Goal: Task Accomplishment & Management: Complete application form

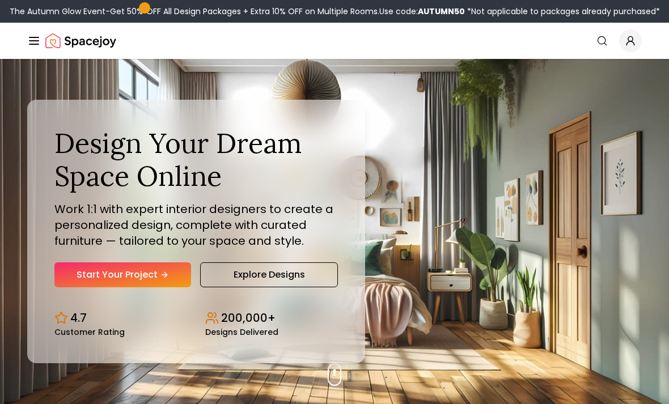
click at [133, 288] on link "Start Your Project" at bounding box center [122, 275] width 137 height 25
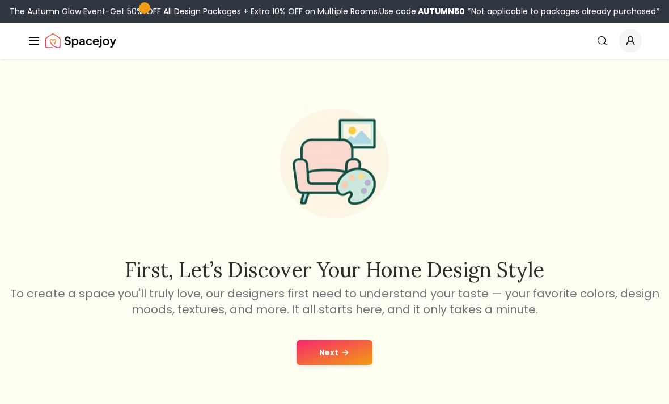
click at [345, 357] on icon at bounding box center [345, 352] width 9 height 9
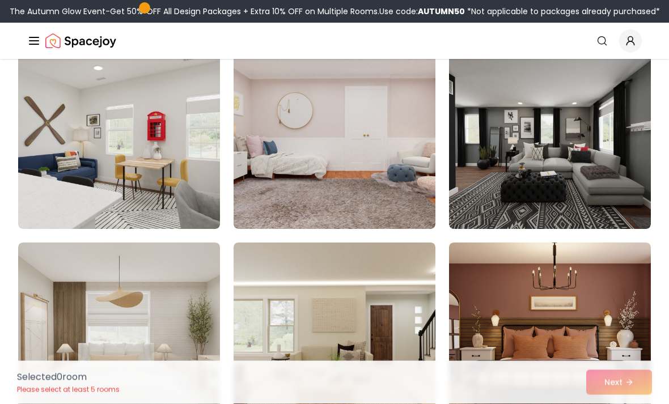
scroll to position [2253, 0]
click at [593, 176] on img at bounding box center [550, 139] width 202 height 182
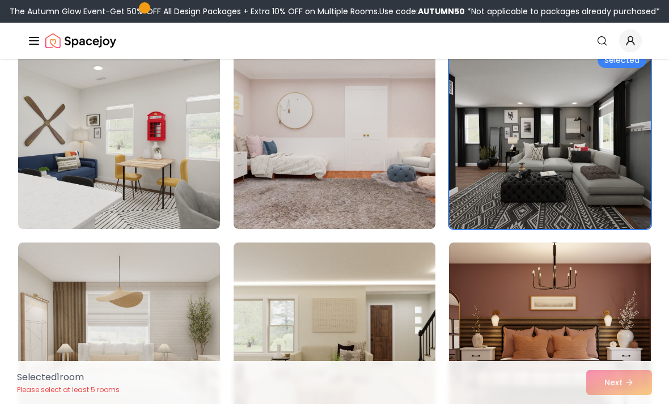
click at [627, 404] on div "Selected 1 room Please select at least 5 rooms Next" at bounding box center [334, 382] width 653 height 43
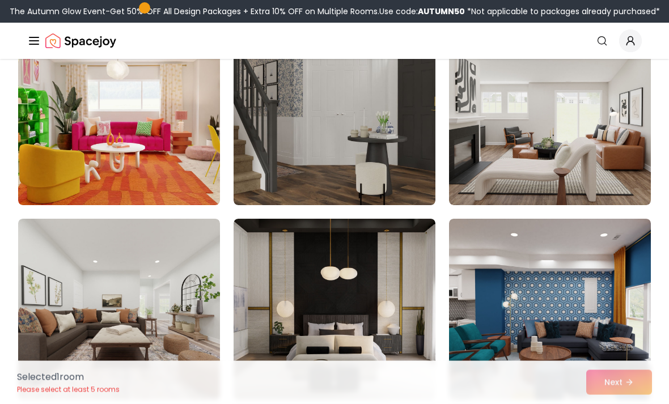
scroll to position [2679, 0]
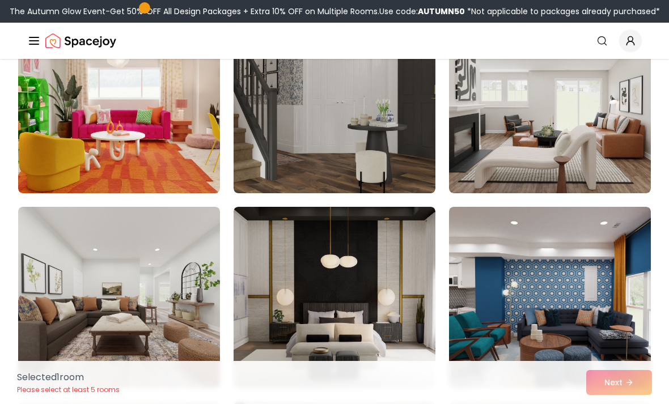
click at [406, 151] on img at bounding box center [335, 103] width 202 height 182
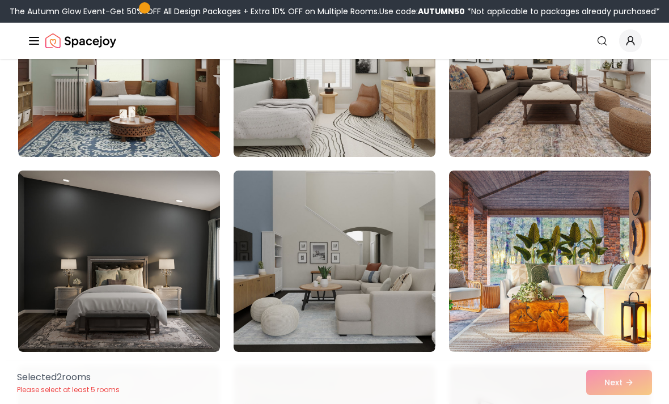
scroll to position [3109, 0]
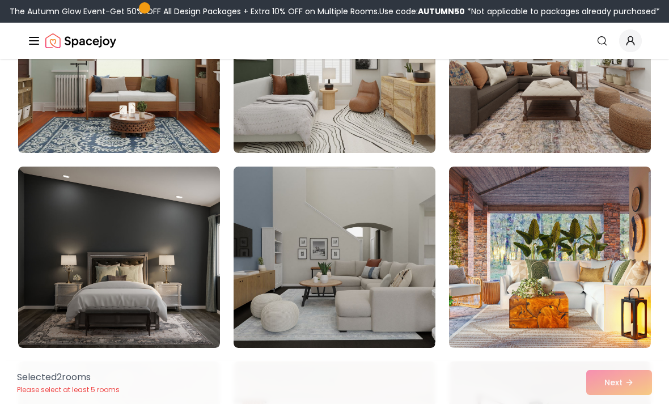
click at [163, 301] on img at bounding box center [119, 258] width 202 height 182
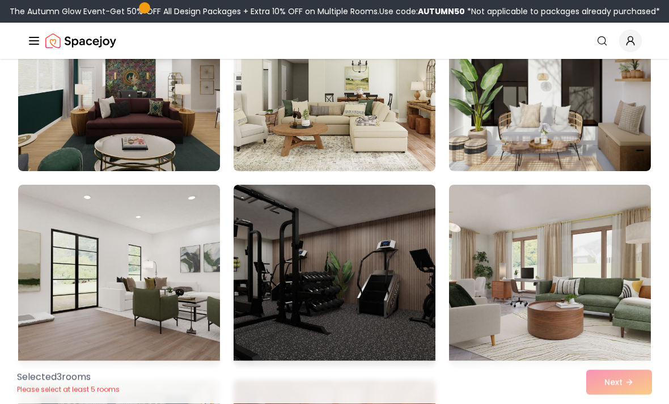
scroll to position [4847, 0]
click at [397, 292] on img at bounding box center [335, 276] width 202 height 182
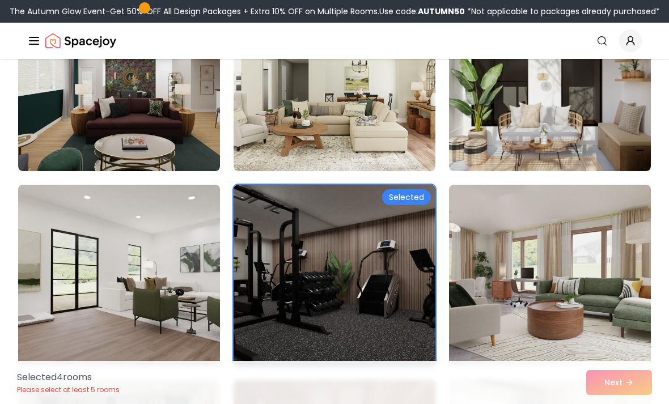
click at [400, 335] on img at bounding box center [335, 276] width 202 height 182
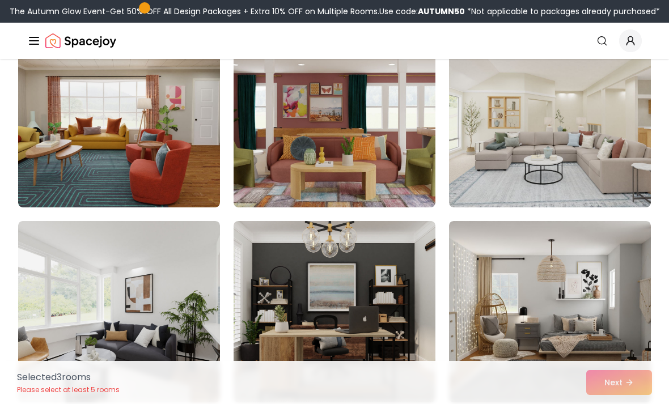
scroll to position [5813, 0]
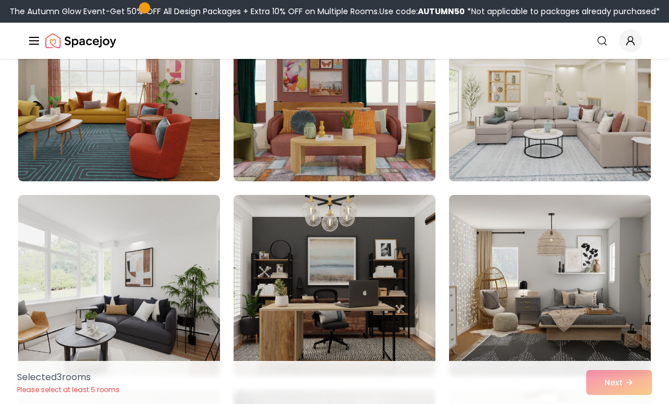
click at [377, 330] on img at bounding box center [335, 286] width 202 height 182
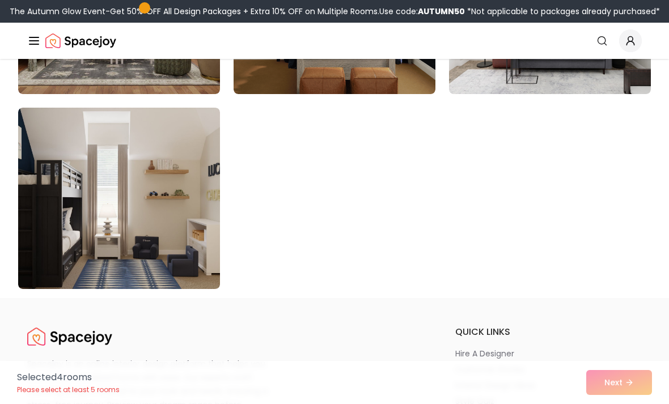
scroll to position [6488, 0]
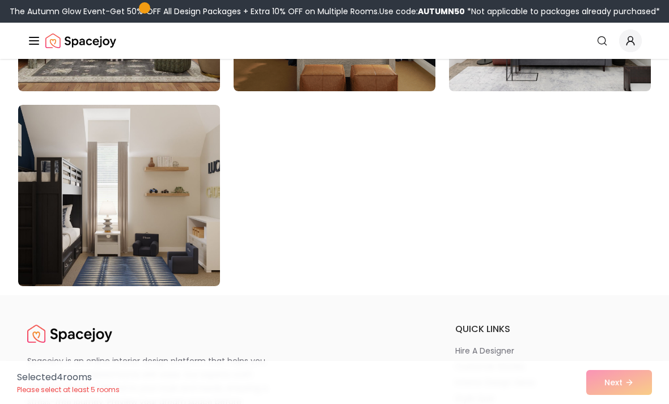
click at [183, 226] on img at bounding box center [119, 196] width 202 height 182
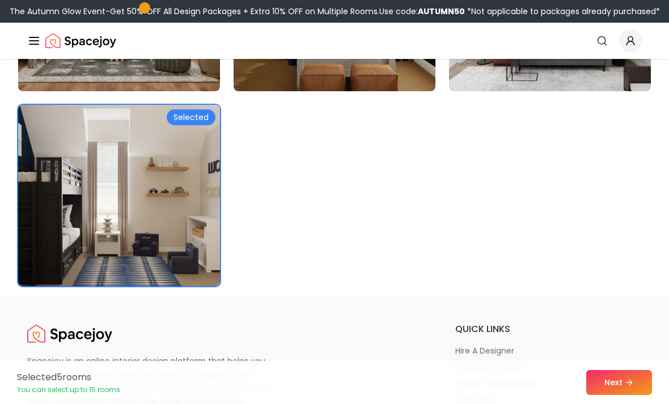
click at [623, 395] on button "Next" at bounding box center [619, 382] width 66 height 25
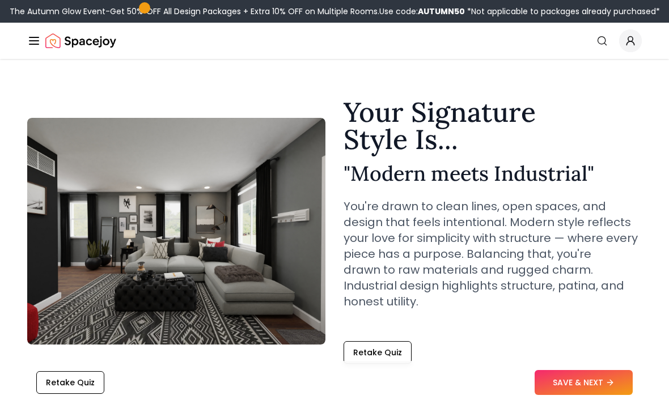
scroll to position [16, 0]
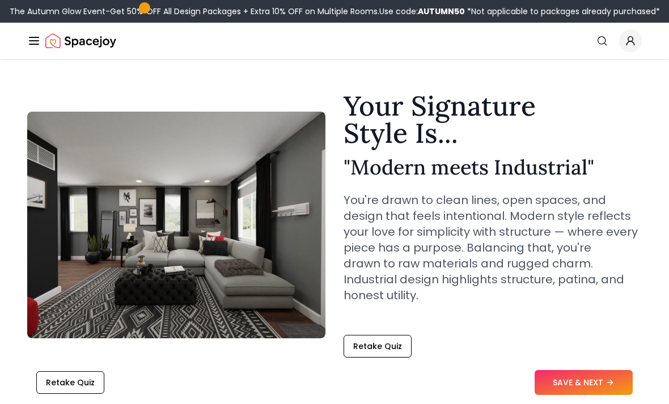
click at [605, 395] on button "SAVE & NEXT" at bounding box center [584, 382] width 98 height 25
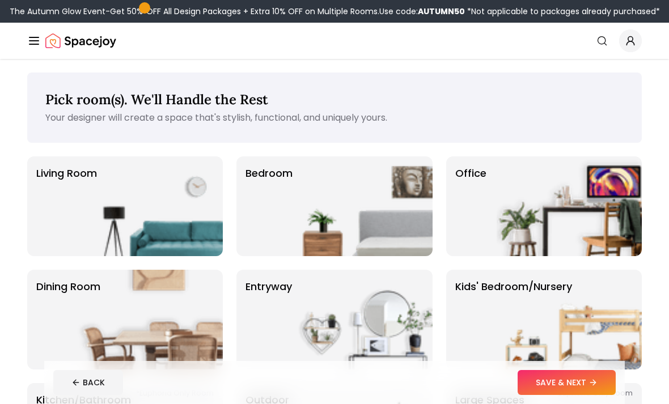
click at [348, 169] on img at bounding box center [360, 207] width 145 height 100
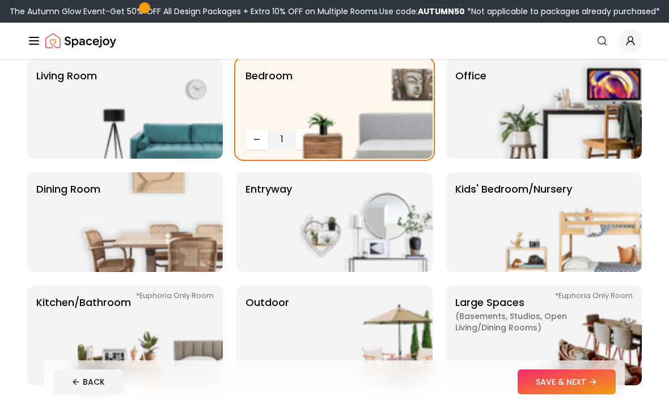
scroll to position [98, 0]
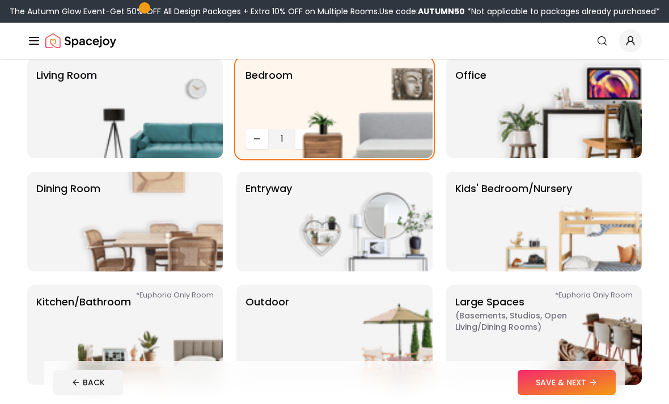
click at [192, 227] on img at bounding box center [150, 222] width 145 height 100
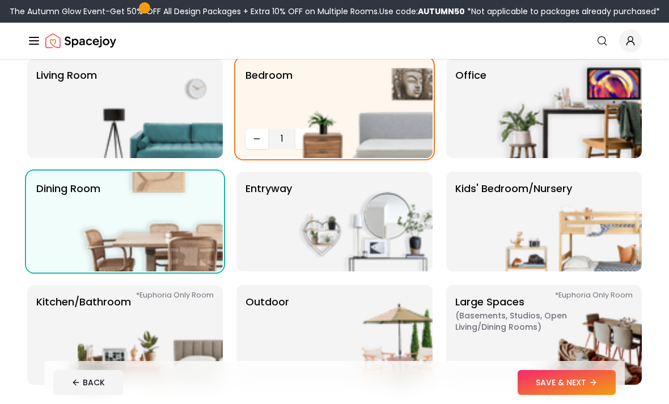
click at [171, 112] on img at bounding box center [150, 108] width 145 height 100
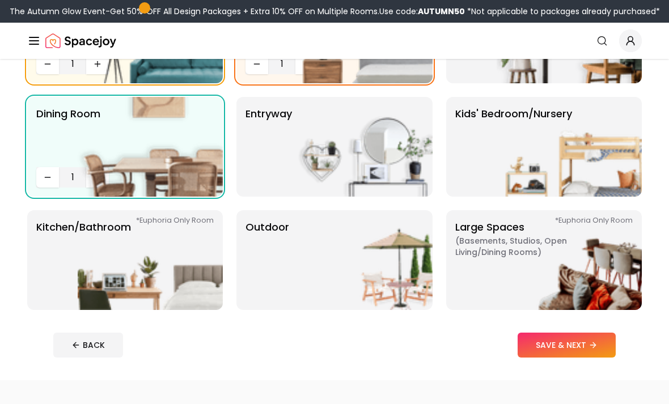
scroll to position [173, 0]
click at [167, 258] on img at bounding box center [150, 260] width 145 height 100
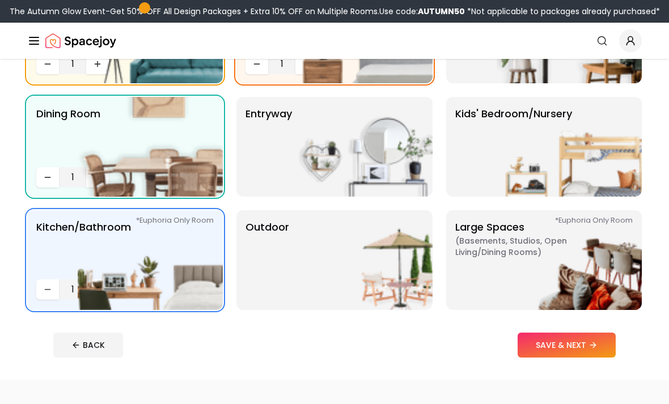
click at [339, 251] on img at bounding box center [360, 260] width 145 height 100
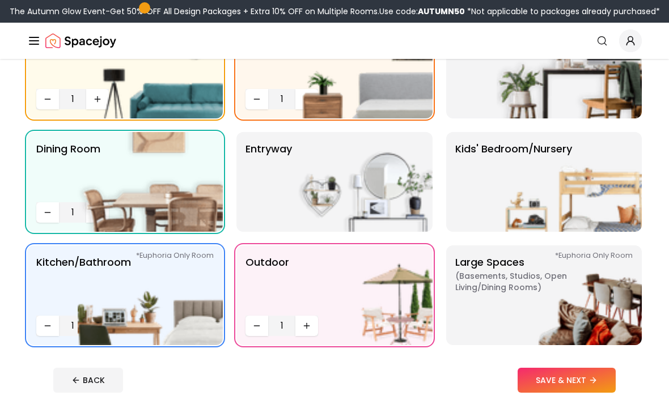
click at [37, 328] on button "Decrease quantity" at bounding box center [47, 326] width 23 height 20
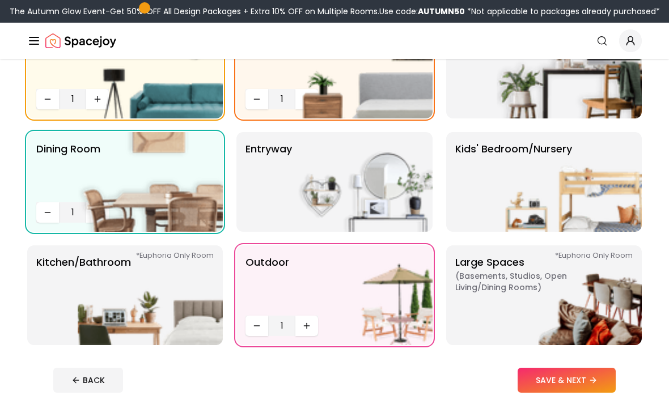
click at [83, 310] on img at bounding box center [150, 296] width 145 height 100
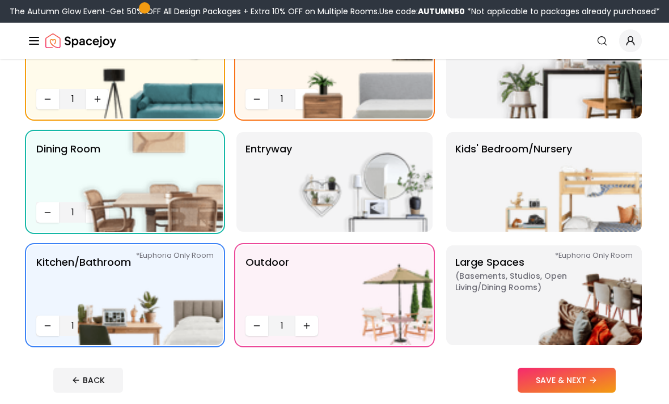
click at [89, 326] on img at bounding box center [150, 296] width 145 height 100
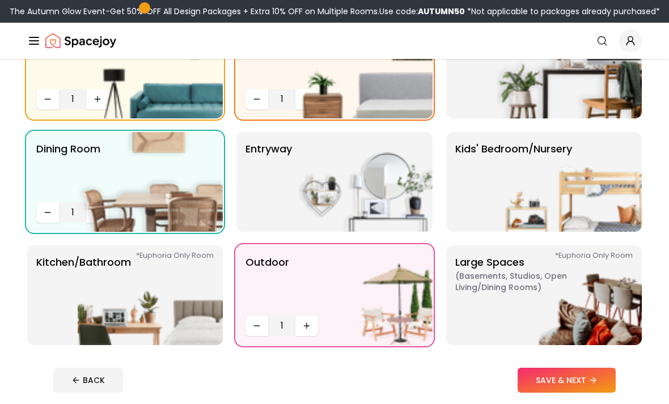
click at [111, 306] on img at bounding box center [150, 296] width 145 height 100
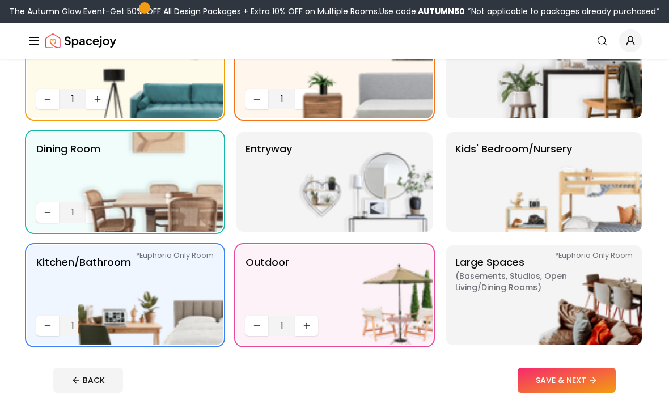
click at [81, 317] on img at bounding box center [150, 296] width 145 height 100
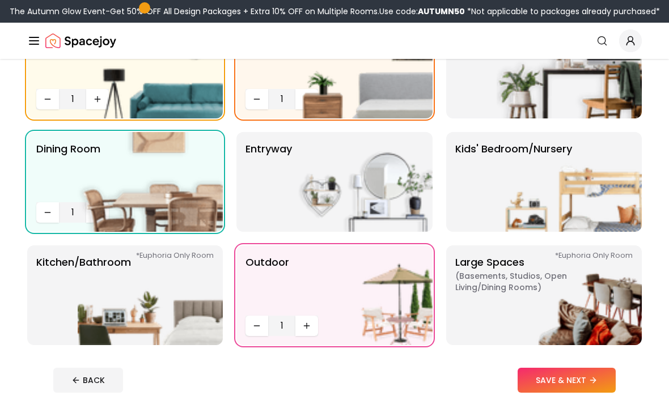
click at [80, 317] on img at bounding box center [150, 296] width 145 height 100
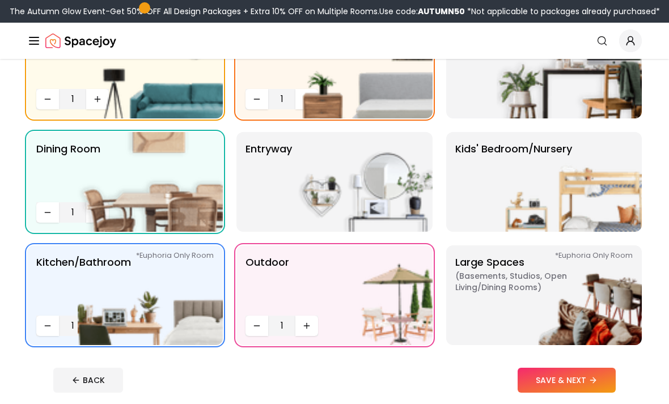
click at [95, 326] on img at bounding box center [150, 296] width 145 height 100
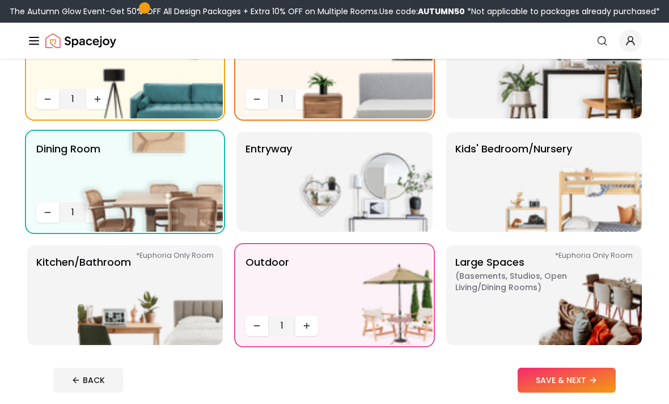
click at [95, 326] on img at bounding box center [150, 296] width 145 height 100
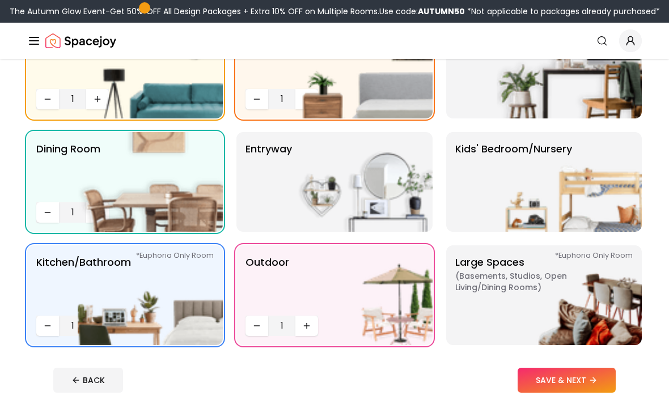
click at [96, 326] on img at bounding box center [150, 296] width 145 height 100
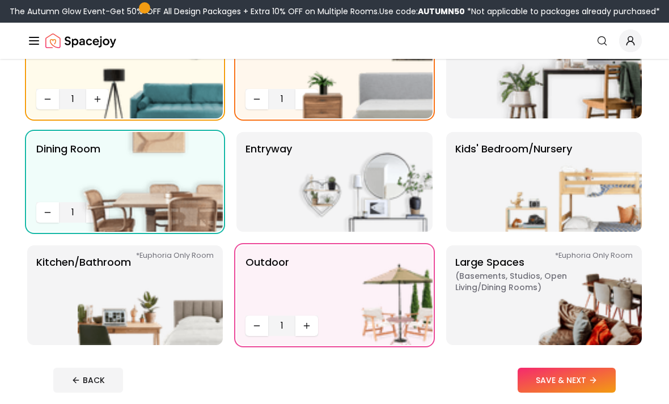
click at [96, 326] on img at bounding box center [150, 296] width 145 height 100
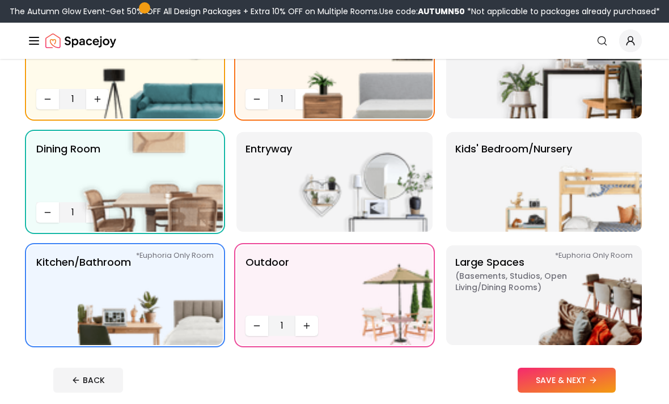
click at [78, 318] on img at bounding box center [150, 296] width 145 height 100
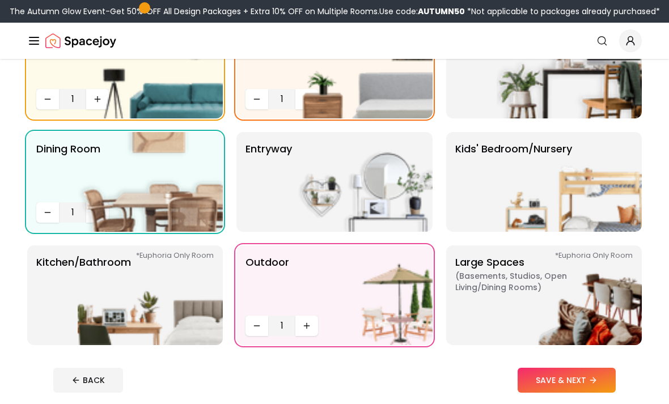
click at [85, 330] on img at bounding box center [150, 296] width 145 height 100
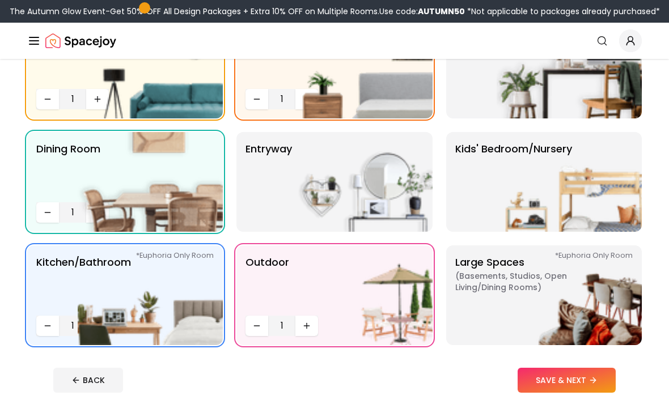
click at [73, 324] on span "1" at bounding box center [73, 326] width 18 height 14
click at [315, 334] on img at bounding box center [360, 296] width 145 height 100
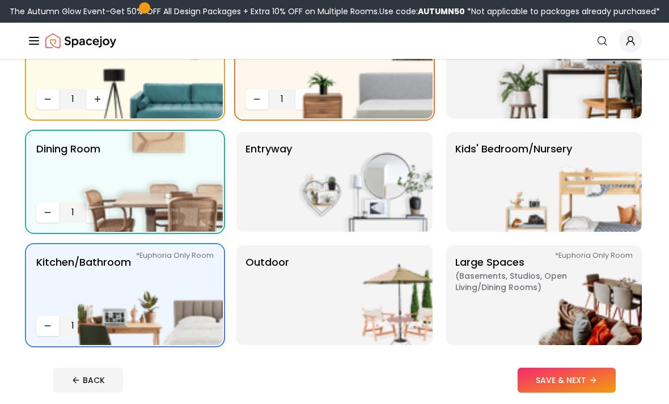
click at [315, 333] on img at bounding box center [360, 296] width 145 height 100
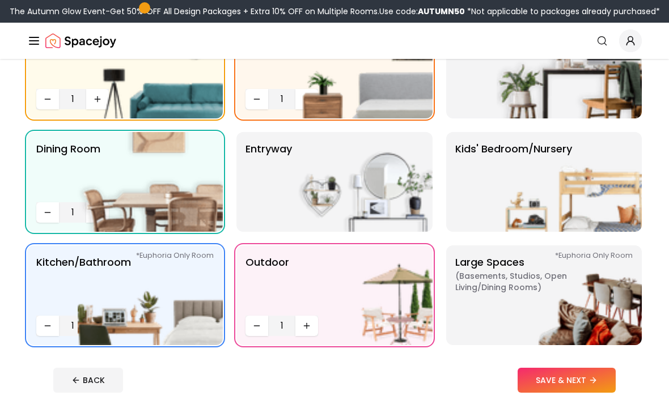
click at [308, 334] on img at bounding box center [360, 296] width 145 height 100
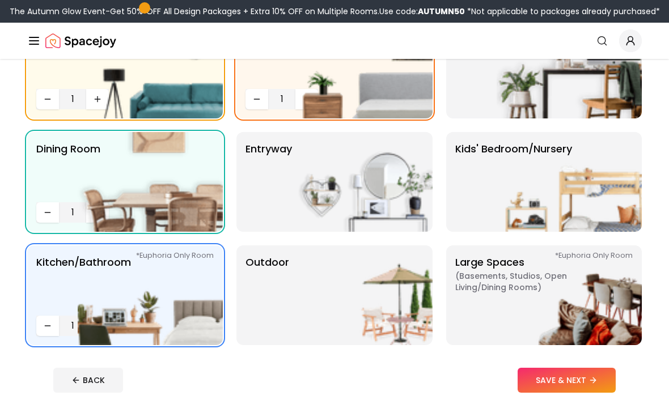
click at [307, 335] on img at bounding box center [360, 296] width 145 height 100
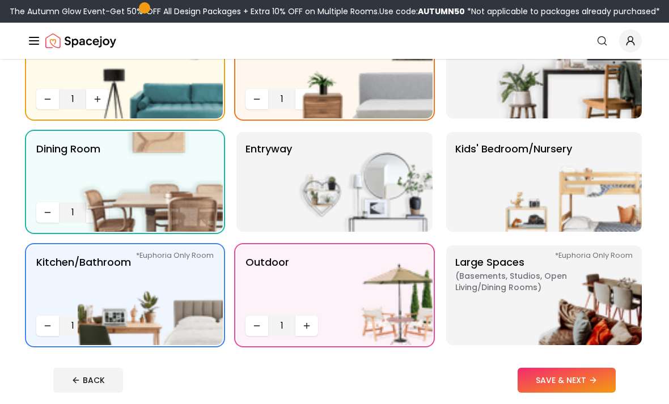
click at [593, 313] on img at bounding box center [569, 296] width 145 height 100
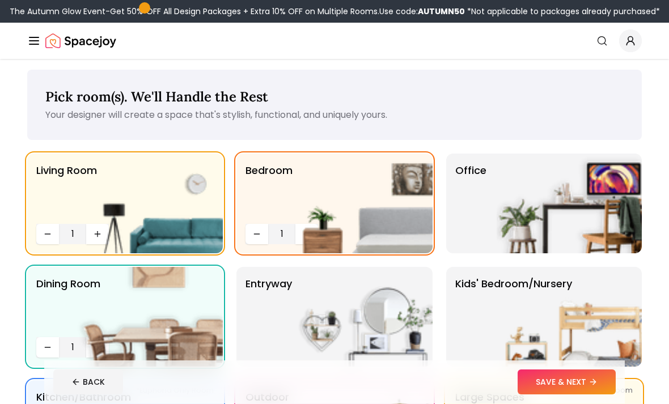
scroll to position [0, 0]
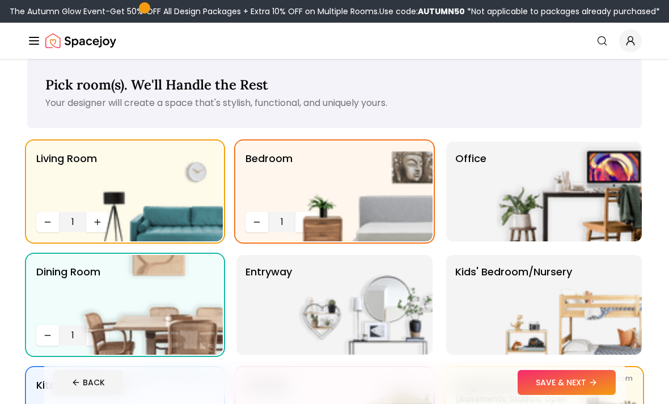
click at [585, 179] on img at bounding box center [569, 192] width 145 height 100
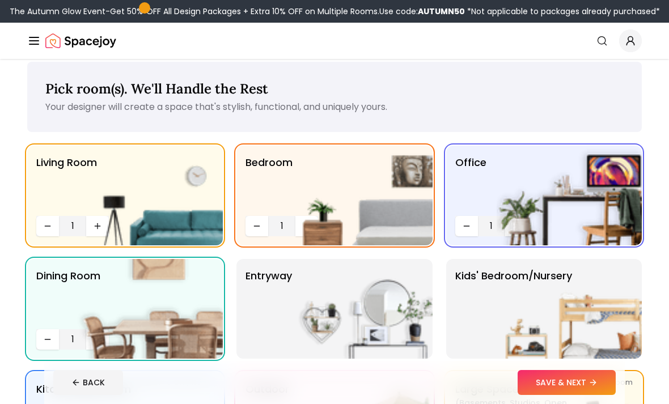
scroll to position [10, 0]
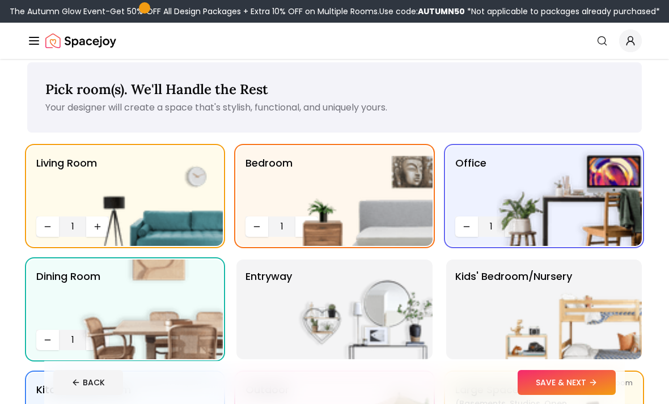
click at [399, 322] on img at bounding box center [360, 310] width 145 height 100
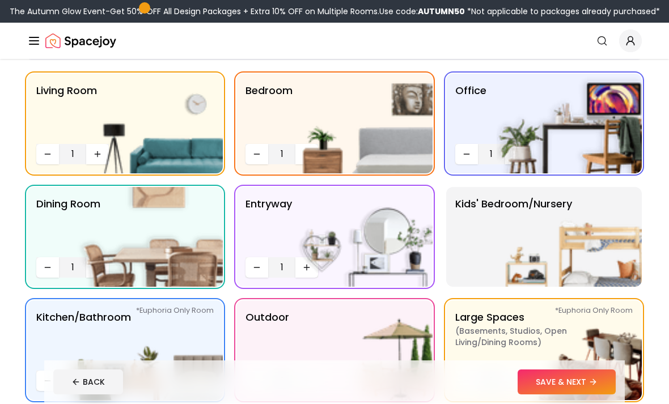
scroll to position [83, 0]
click at [576, 395] on button "SAVE & NEXT" at bounding box center [567, 382] width 98 height 25
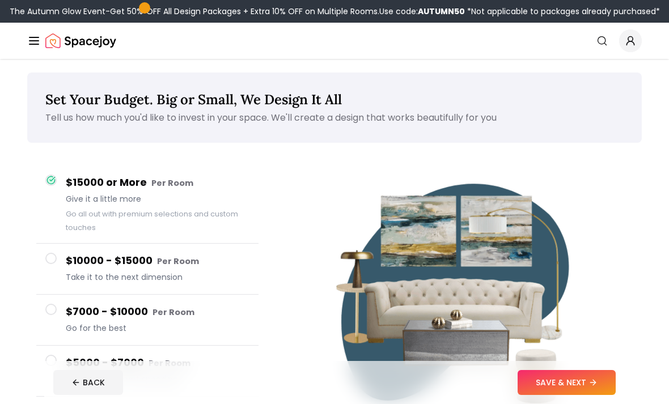
click at [583, 395] on button "SAVE & NEXT" at bounding box center [567, 382] width 98 height 25
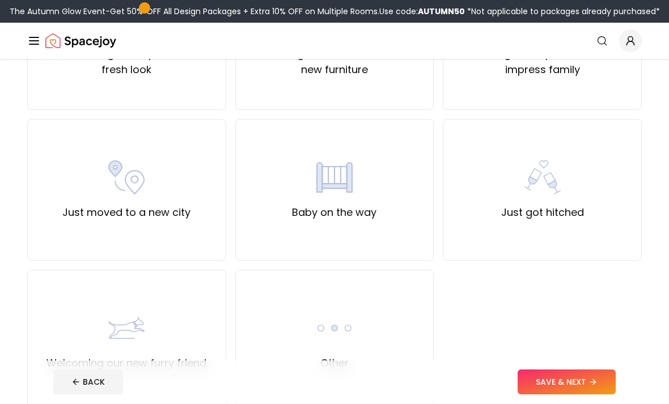
scroll to position [339, 0]
click at [376, 373] on div "Other" at bounding box center [334, 341] width 199 height 142
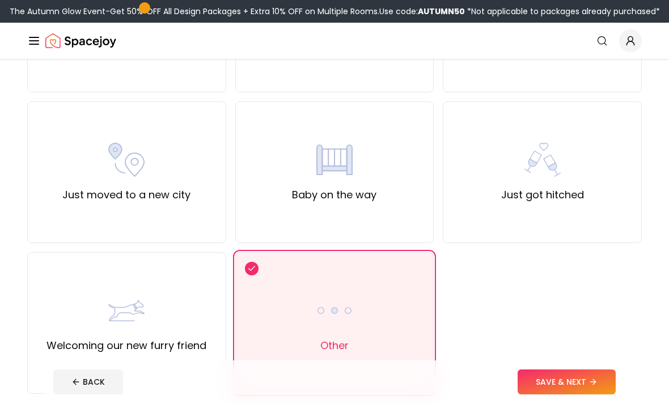
scroll to position [357, 0]
click at [547, 395] on button "SAVE & NEXT" at bounding box center [567, 382] width 98 height 25
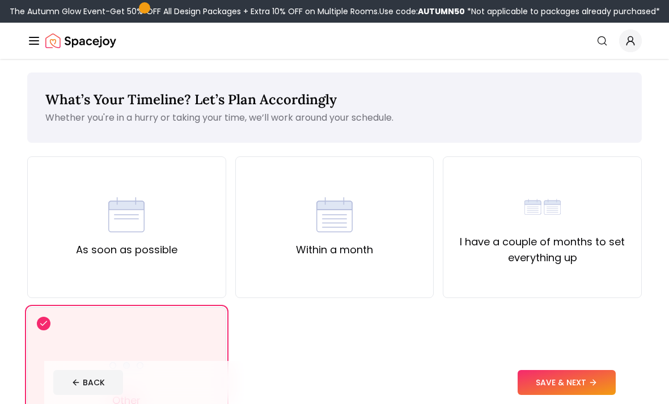
click at [571, 231] on div "I have a couple of months to set everything up" at bounding box center [543, 227] width 180 height 77
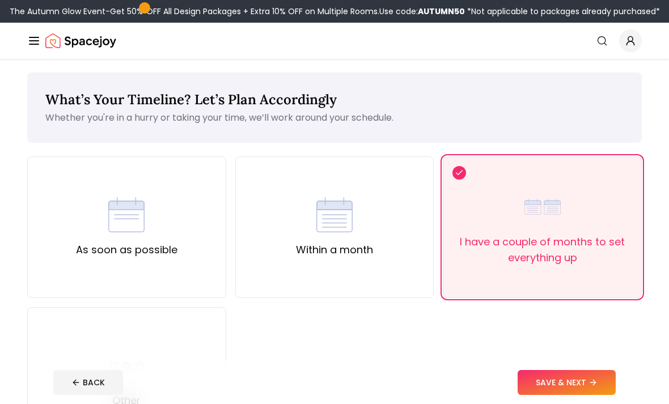
click at [596, 395] on button "SAVE & NEXT" at bounding box center [567, 382] width 98 height 25
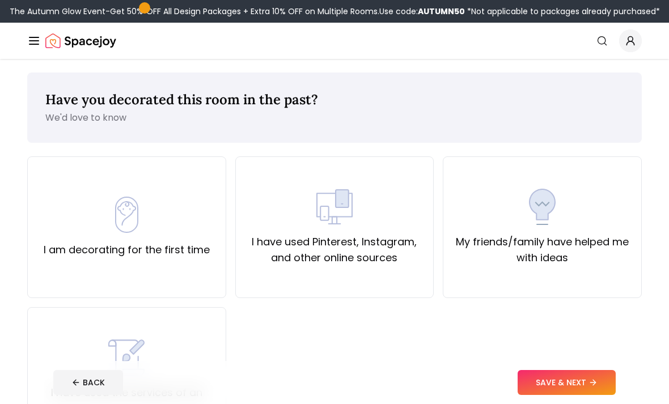
click at [390, 251] on label "I have used Pinterest, Instagram, and other online sources" at bounding box center [335, 250] width 180 height 32
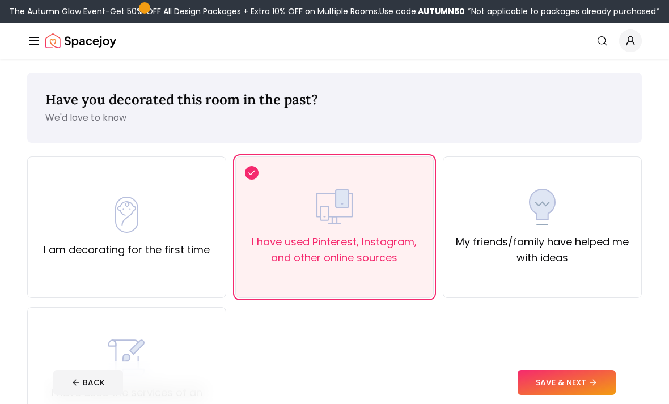
click at [571, 395] on button "SAVE & NEXT" at bounding box center [567, 382] width 98 height 25
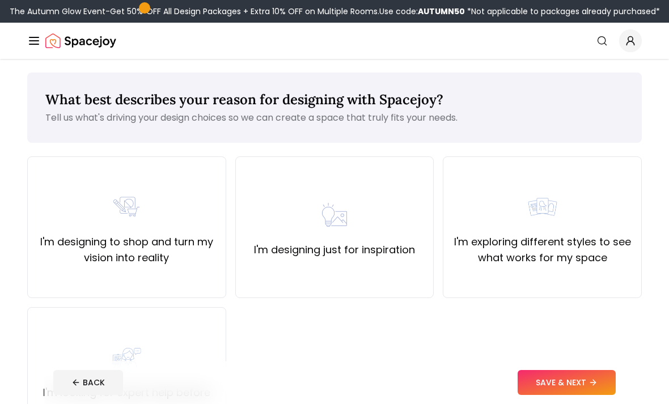
click at [577, 259] on label "I'm exploring different styles to see what works for my space" at bounding box center [543, 250] width 180 height 32
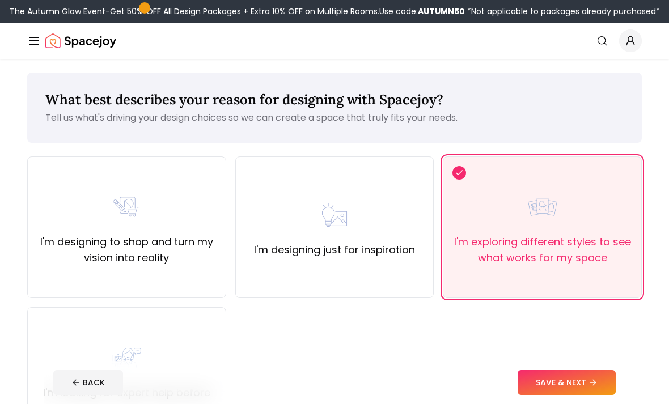
click at [592, 403] on footer "BACK SAVE & NEXT" at bounding box center [334, 382] width 581 height 43
click at [584, 395] on button "SAVE & NEXT" at bounding box center [567, 382] width 98 height 25
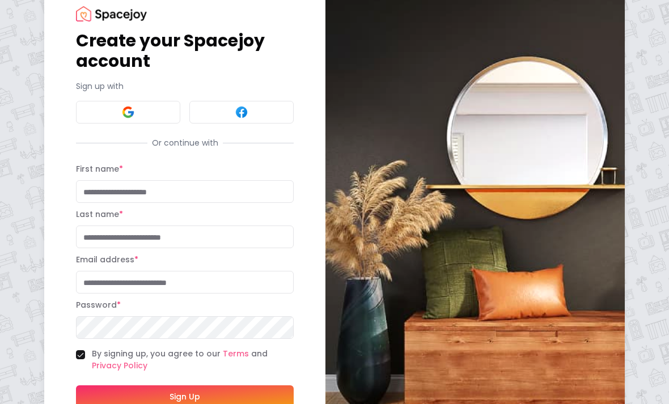
scroll to position [36, 0]
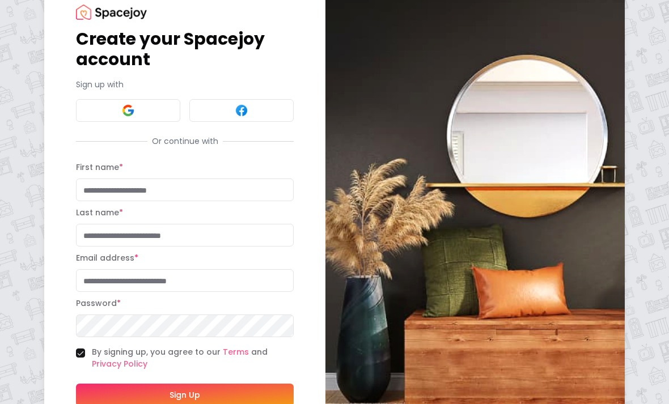
click at [508, 1] on img at bounding box center [475, 214] width 299 height 482
